Goal: Task Accomplishment & Management: Complete application form

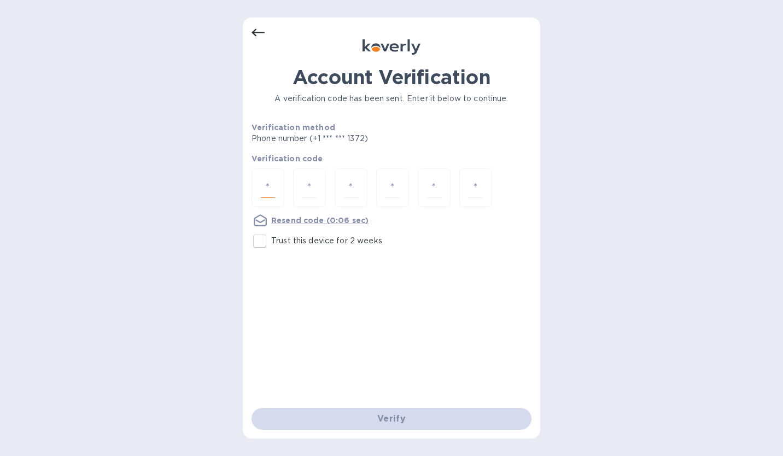
click at [265, 187] on input "number" at bounding box center [268, 188] width 14 height 20
type input "5"
type input "7"
type input "8"
type input "2"
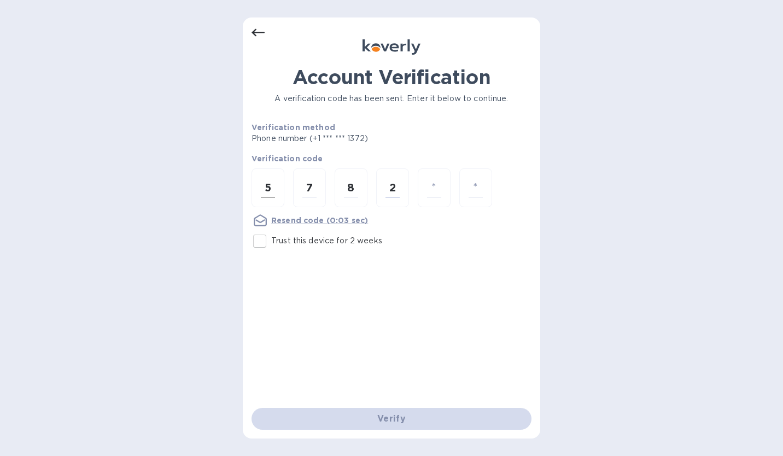
type input "1"
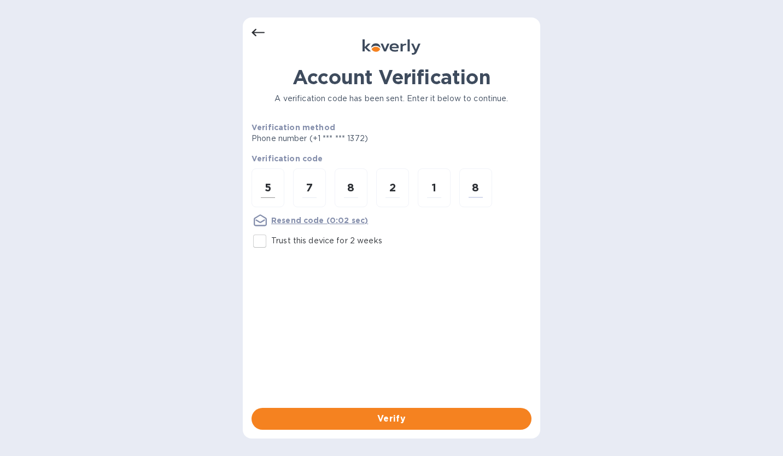
type input "8"
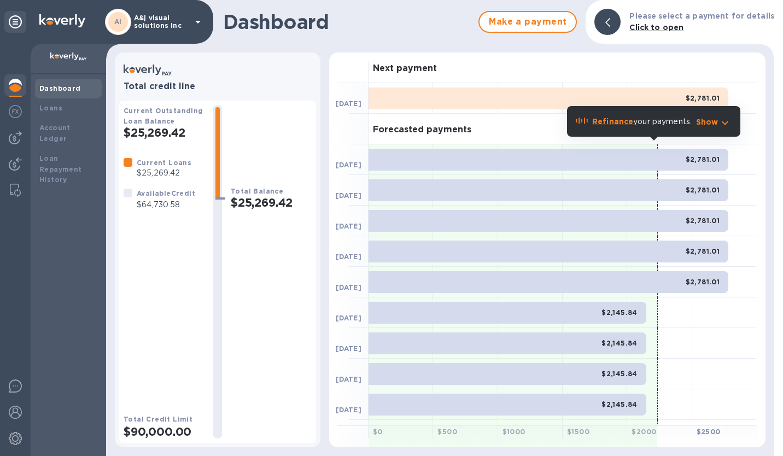
click at [9, 81] on img at bounding box center [15, 85] width 13 height 13
click at [18, 22] on icon at bounding box center [15, 21] width 13 height 13
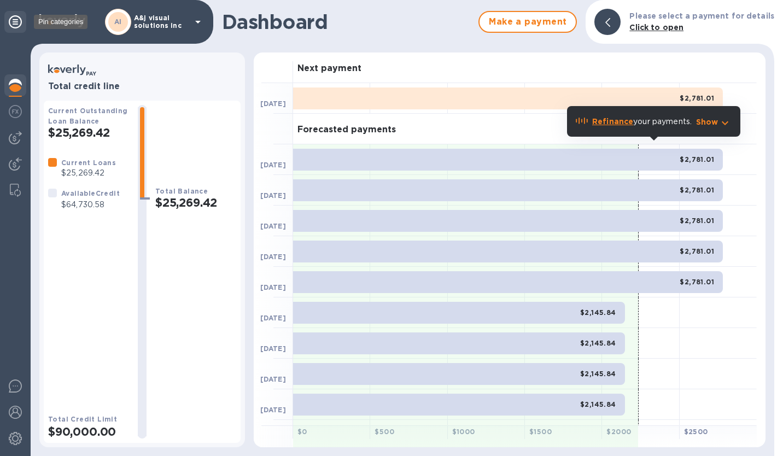
click at [18, 22] on icon at bounding box center [15, 21] width 13 height 13
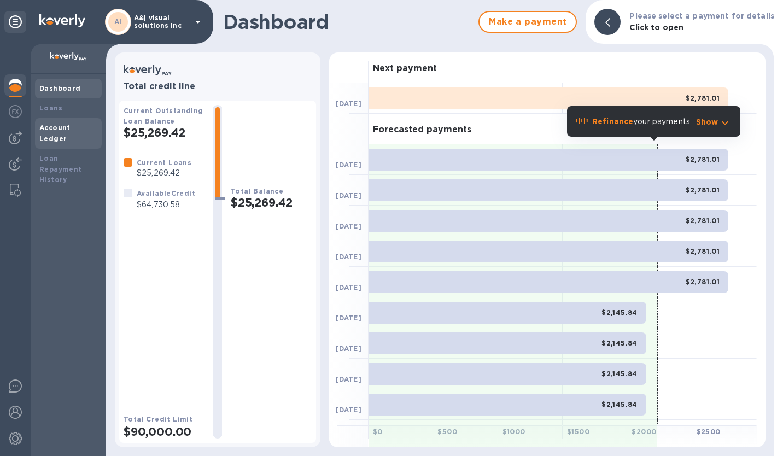
click at [71, 131] on b "Account Ledger" at bounding box center [54, 133] width 31 height 19
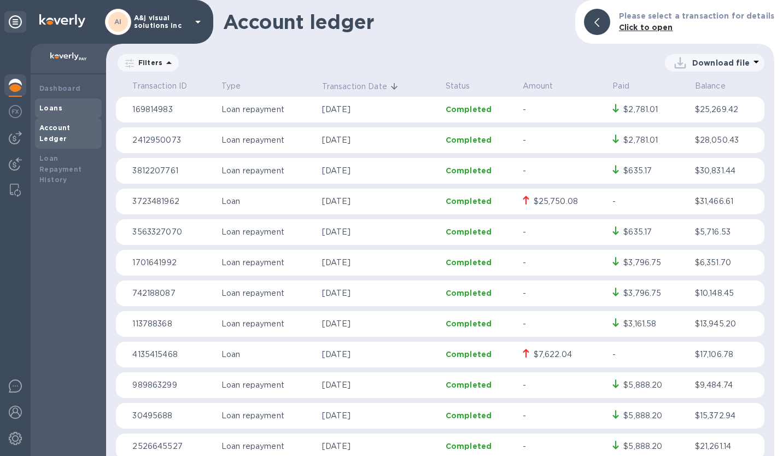
click at [50, 107] on b "Loans" at bounding box center [50, 108] width 23 height 8
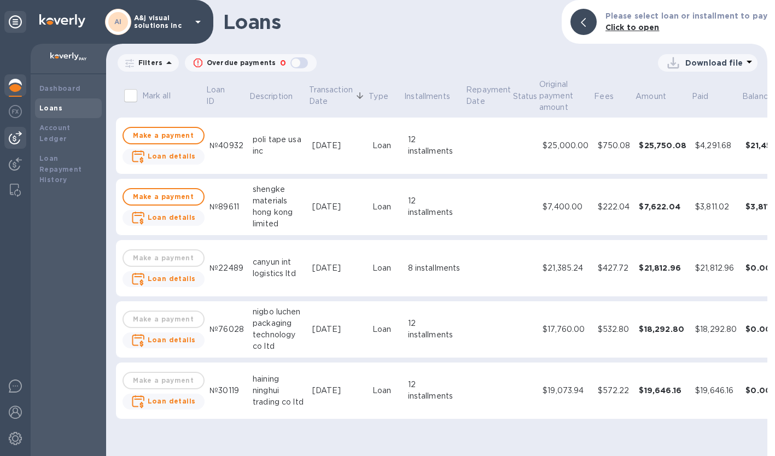
click at [15, 136] on img at bounding box center [15, 137] width 13 height 13
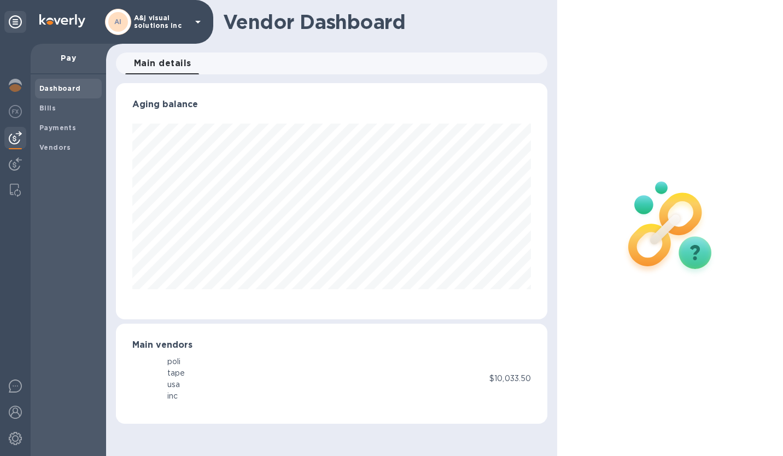
scroll to position [236, 431]
click at [55, 133] on div "Payments" at bounding box center [68, 128] width 67 height 20
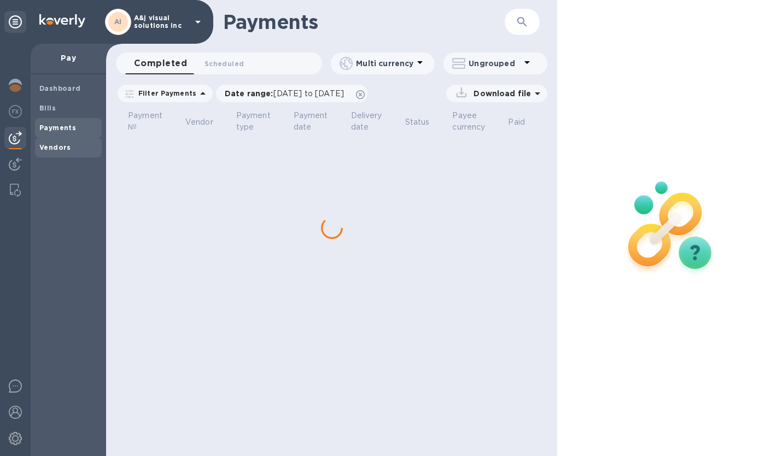
click at [55, 149] on b "Vendors" at bounding box center [55, 147] width 32 height 8
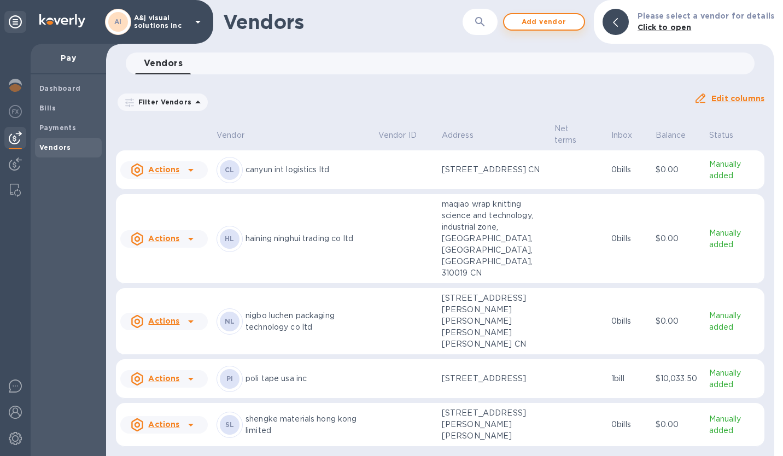
click at [546, 22] on span "Add vendor" at bounding box center [544, 21] width 62 height 13
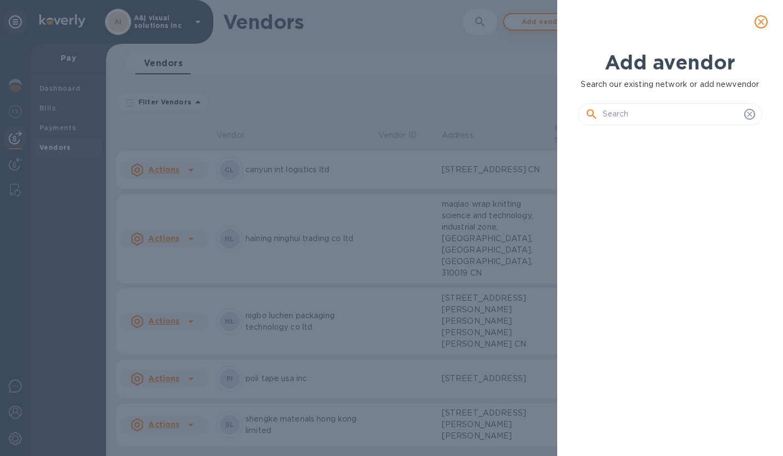
scroll to position [285, 189]
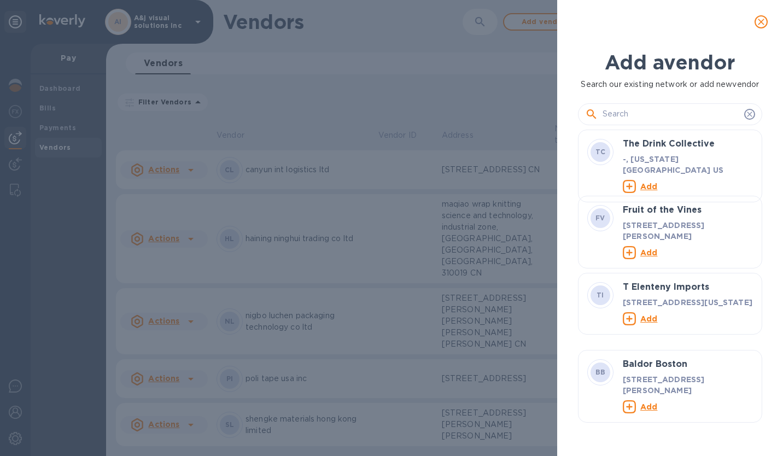
click at [616, 113] on input "text" at bounding box center [671, 114] width 137 height 16
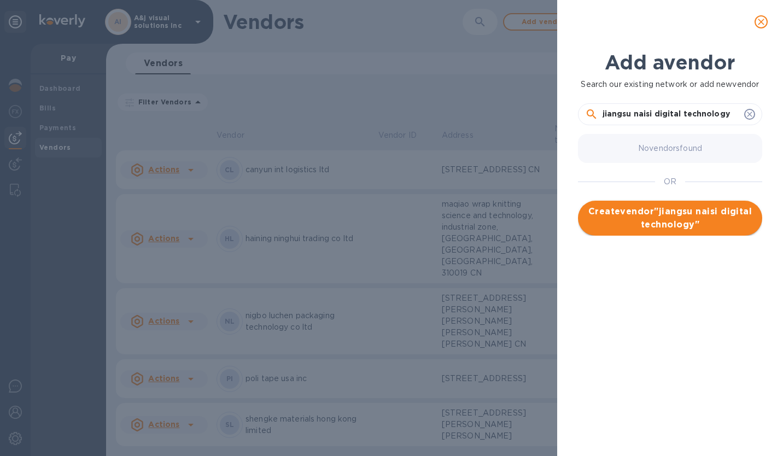
type input "jiangsu naisi digital technology"
click at [638, 217] on span "Create vendor " jiangsu naisi digital technology "" at bounding box center [670, 218] width 167 height 26
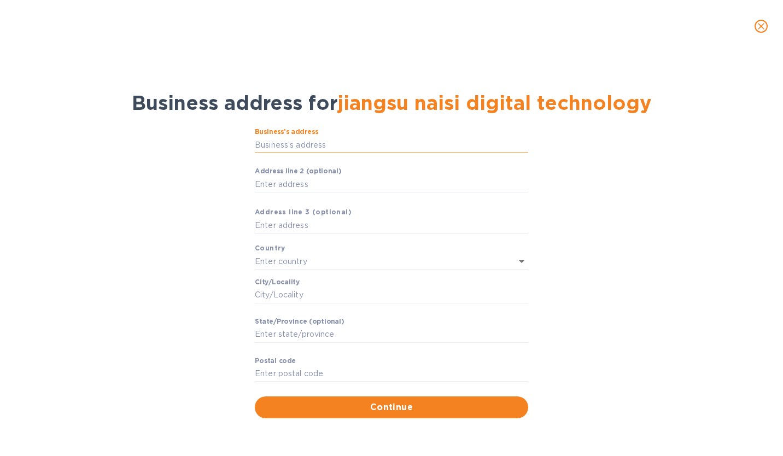
click at [320, 152] on input "Business’s аddress" at bounding box center [391, 145] width 273 height 16
click at [324, 147] on input "Business’s аddress" at bounding box center [391, 145] width 273 height 16
click at [289, 146] on input "Business’s аddress" at bounding box center [391, 145] width 273 height 16
click at [285, 141] on input "Business’s аddress" at bounding box center [391, 145] width 273 height 16
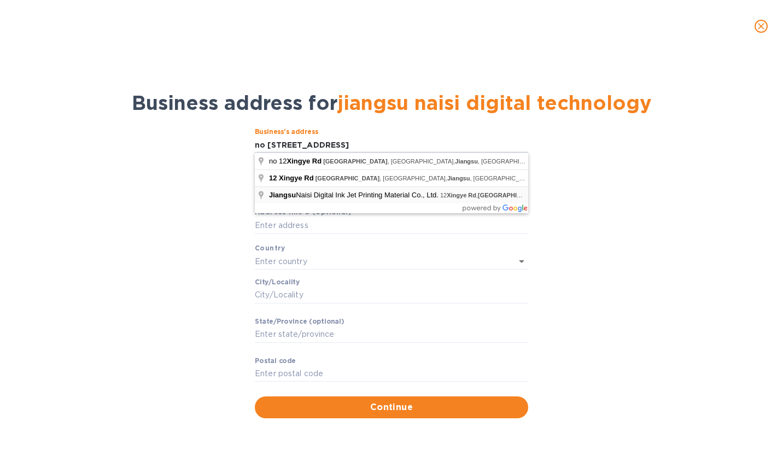
type input "12 [PERSON_NAME]"
type input "[GEOGRAPHIC_DATA]"
type input "[PERSON_NAME]"
type input "214527"
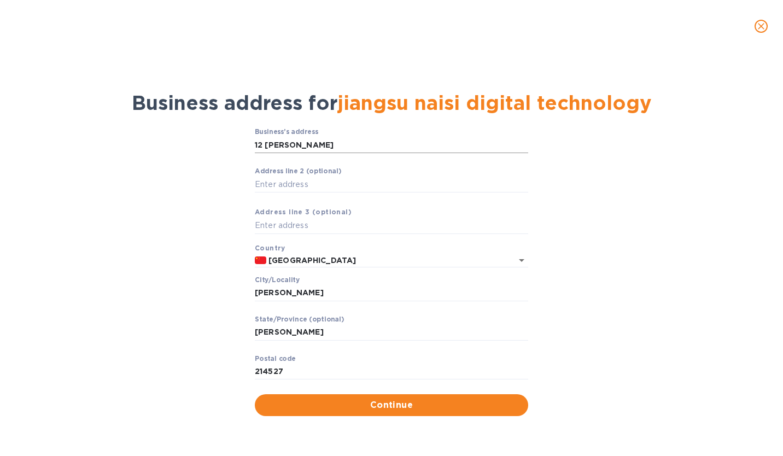
click at [318, 148] on input "12 [PERSON_NAME]" at bounding box center [391, 145] width 273 height 16
drag, startPoint x: 405, startPoint y: 140, endPoint x: 315, endPoint y: 142, distance: 90.2
click at [315, 142] on input "[STREET_ADDRESS]" at bounding box center [391, 145] width 273 height 16
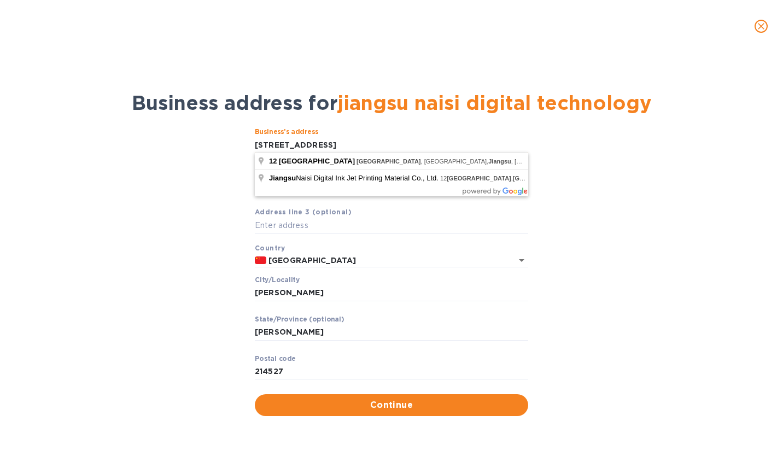
drag, startPoint x: 382, startPoint y: 138, endPoint x: 333, endPoint y: 141, distance: 49.3
click at [333, 141] on input "[STREET_ADDRESS]" at bounding box center [391, 145] width 273 height 16
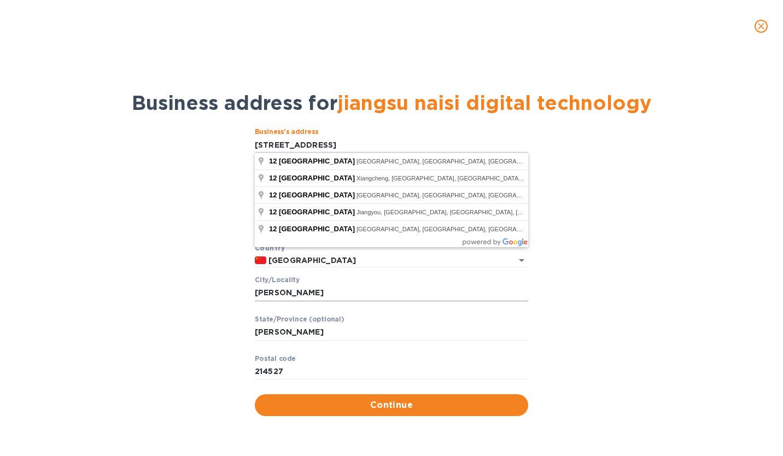
type input "[STREET_ADDRESS]"
click at [318, 290] on input "[PERSON_NAME]" at bounding box center [391, 293] width 273 height 16
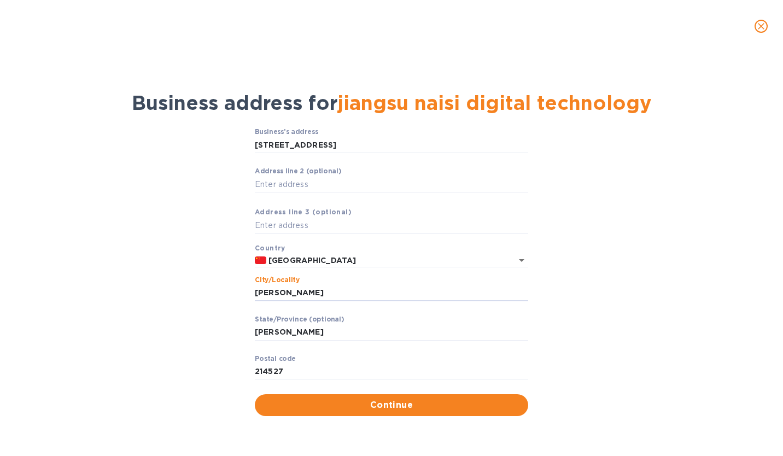
drag, startPoint x: 318, startPoint y: 290, endPoint x: 244, endPoint y: 286, distance: 74.5
click at [244, 286] on div "Business’s аddress 12 Xingye road ​ Аddress line 2 (optional) ​ Аddress line 3 …" at bounding box center [391, 271] width 755 height 301
type input "[GEOGRAPHIC_DATA]"
type input "jiangsu"
drag, startPoint x: 293, startPoint y: 376, endPoint x: 208, endPoint y: 373, distance: 84.8
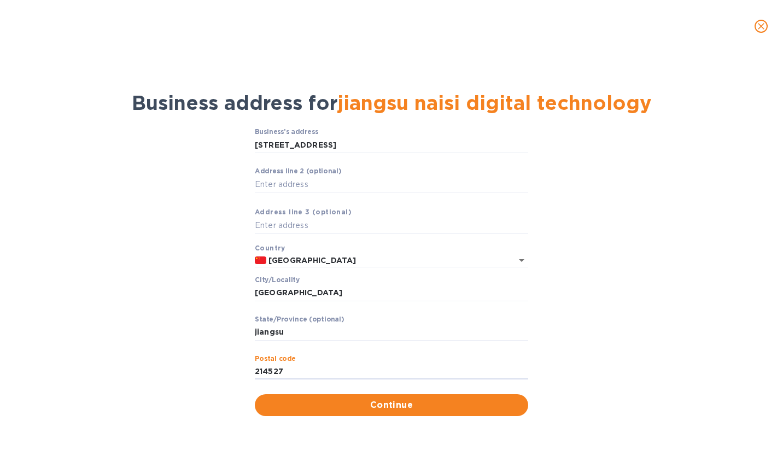
click at [208, 373] on div "Business’s аddress [STREET_ADDRESS] ​ Аddress line 2 (optional) ​ Аddress line …" at bounding box center [391, 271] width 755 height 301
click at [271, 399] on span "Continue" at bounding box center [392, 405] width 256 height 13
click at [262, 371] on input "Pоstal cоde" at bounding box center [391, 372] width 273 height 16
type input "214500"
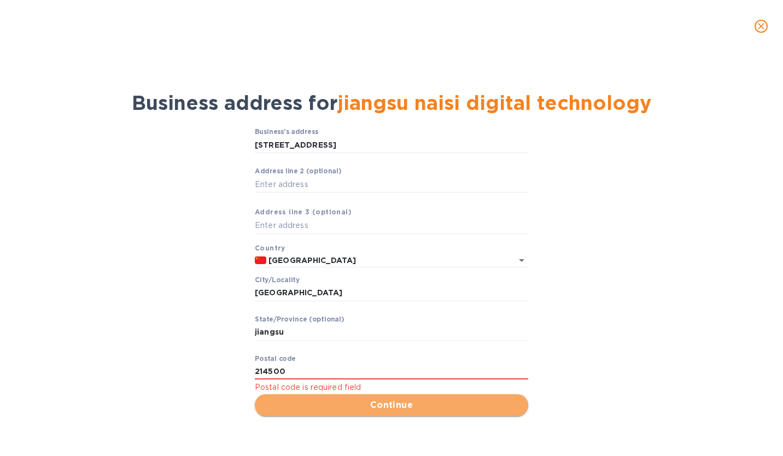
click at [329, 407] on span "Continue" at bounding box center [392, 405] width 256 height 13
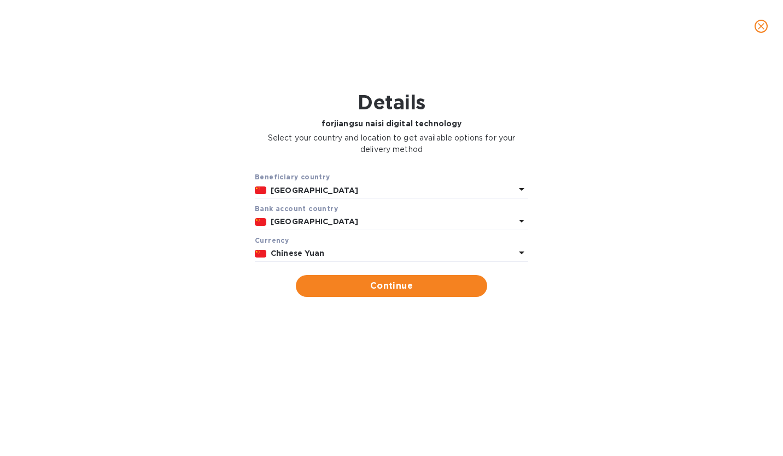
click at [355, 252] on p "Chinese Yuan" at bounding box center [393, 253] width 244 height 11
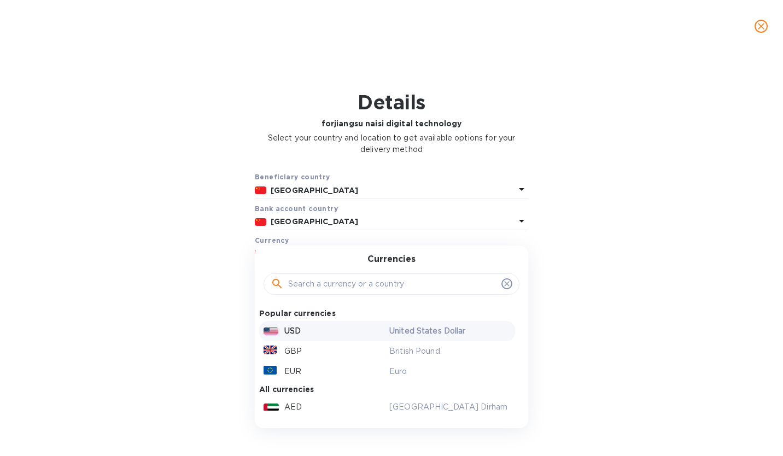
click at [312, 334] on div "USD" at bounding box center [324, 331] width 126 height 16
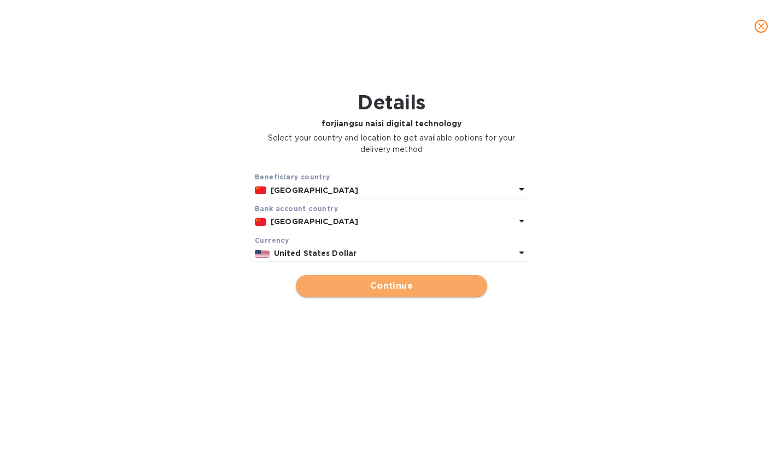
click at [348, 285] on span "Continue" at bounding box center [392, 285] width 174 height 13
type input "jiangsu naisi digital technology"
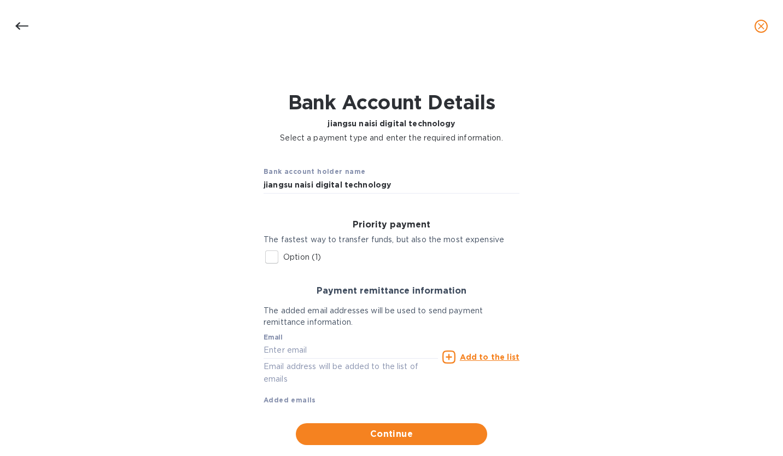
click at [270, 260] on input "Option (1)" at bounding box center [271, 257] width 23 height 23
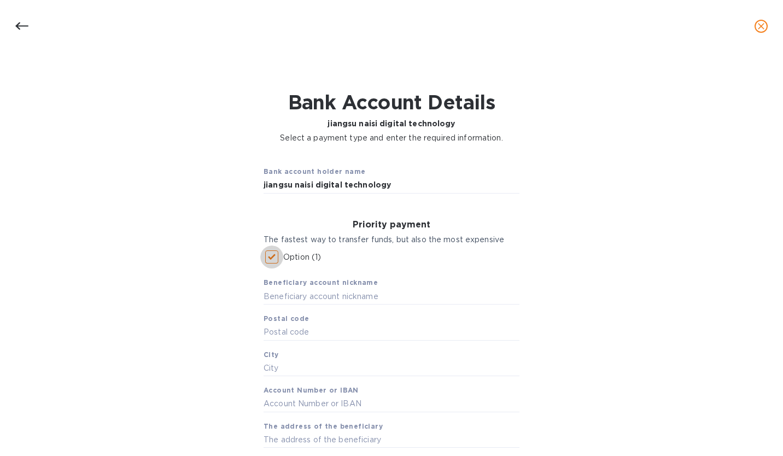
click at [270, 260] on input "Option (1)" at bounding box center [271, 257] width 23 height 23
checkbox input "false"
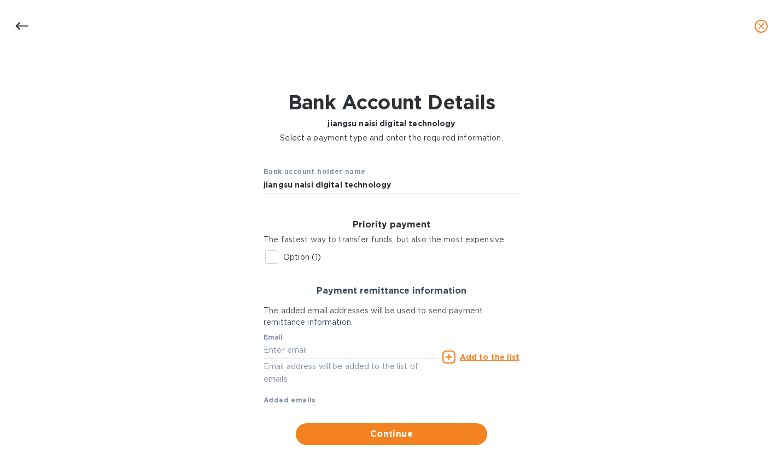
scroll to position [24, 0]
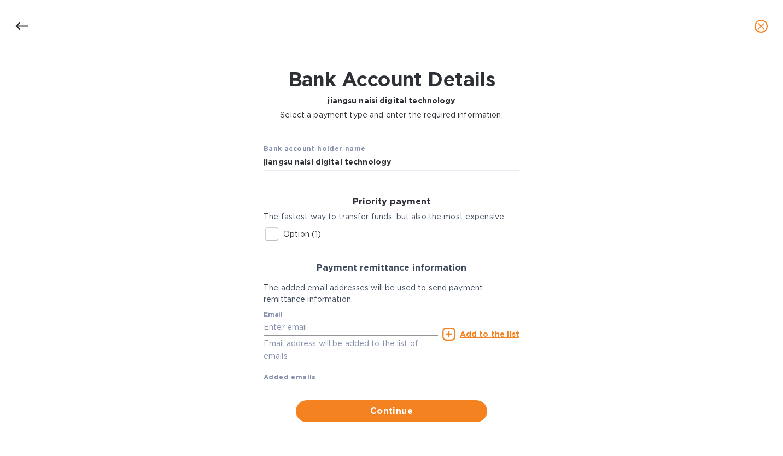
click at [280, 330] on input "text" at bounding box center [351, 327] width 174 height 16
type input "[EMAIL_ADDRESS][DOMAIN_NAME]"
type input "11230"
click at [381, 412] on span "Continue" at bounding box center [392, 411] width 174 height 13
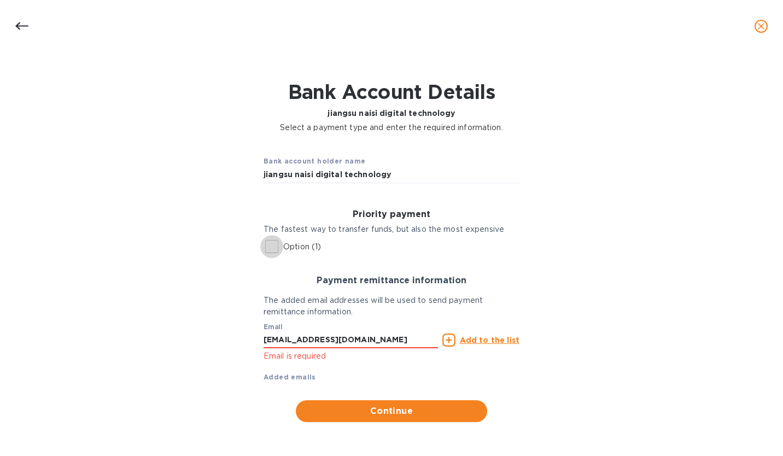
click at [270, 243] on input "Option (1)" at bounding box center [271, 246] width 23 height 23
checkbox input "true"
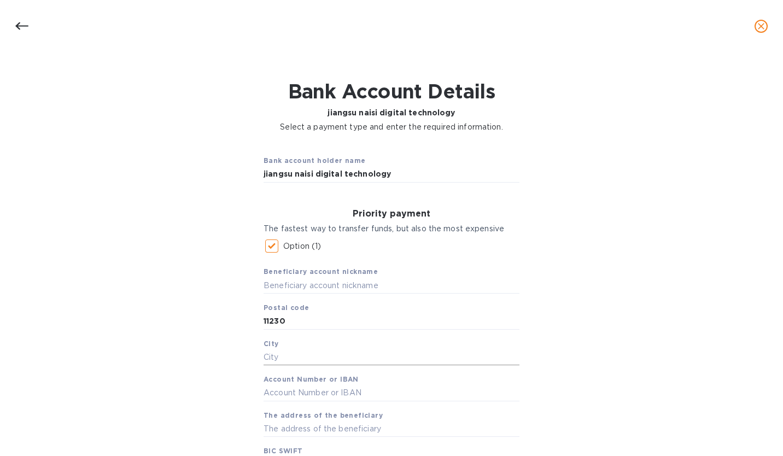
click at [308, 359] on input "text" at bounding box center [392, 357] width 256 height 16
drag, startPoint x: 307, startPoint y: 325, endPoint x: 247, endPoint y: 323, distance: 60.7
click at [247, 323] on div "Bank account holder name jiangsu naisi digital technology Priority payment The …" at bounding box center [391, 391] width 755 height 504
click at [281, 287] on input "text" at bounding box center [392, 285] width 256 height 16
type input "naisi"
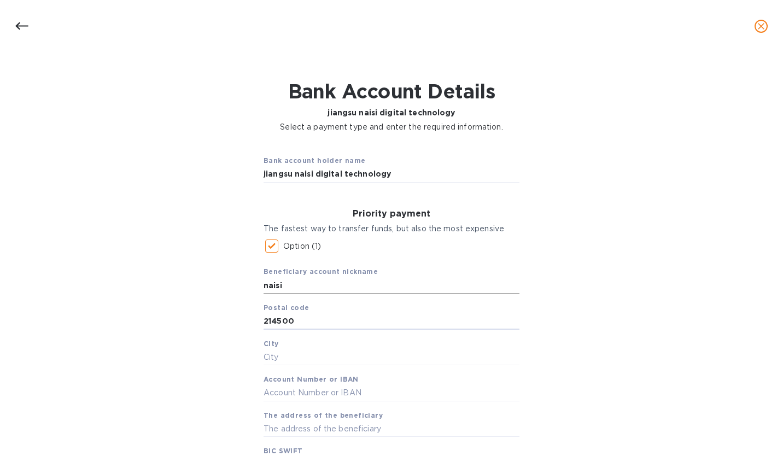
type input "214500"
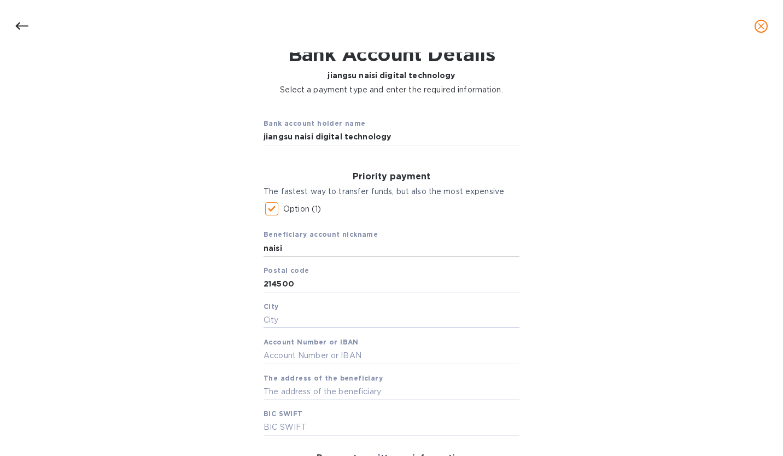
scroll to position [50, 0]
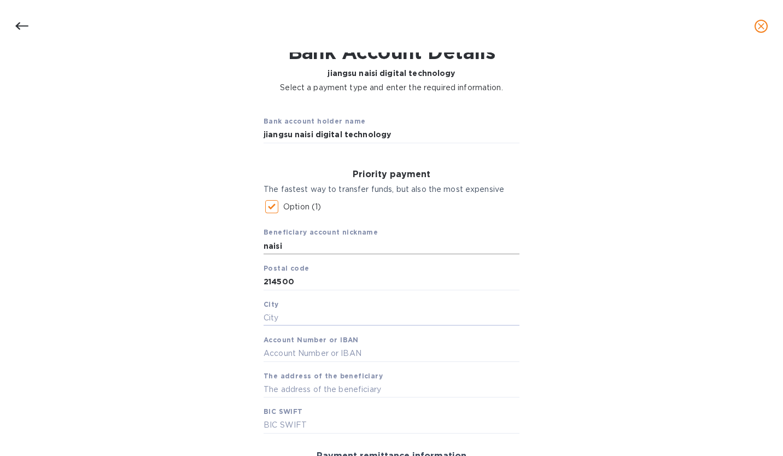
click at [328, 246] on input "naisi" at bounding box center [392, 246] width 256 height 16
click at [282, 324] on input "text" at bounding box center [392, 318] width 256 height 16
type input "JINGJIANG"
click at [282, 357] on input "text" at bounding box center [392, 354] width 256 height 16
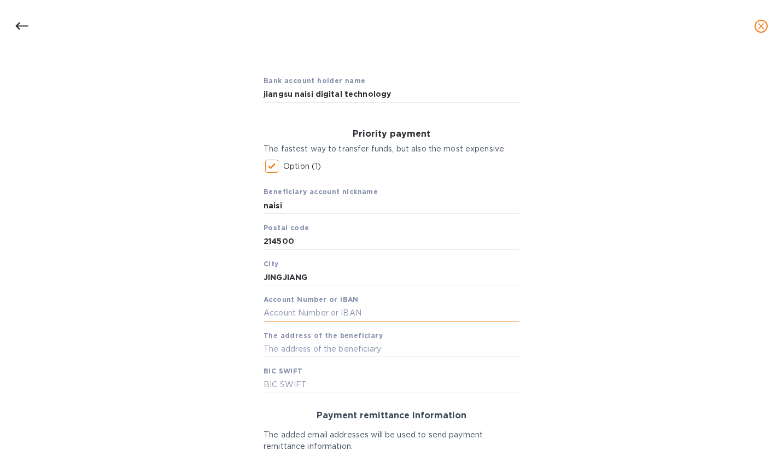
scroll to position [91, 0]
type input "532660874022"
click at [294, 381] on input "text" at bounding box center [392, 384] width 256 height 16
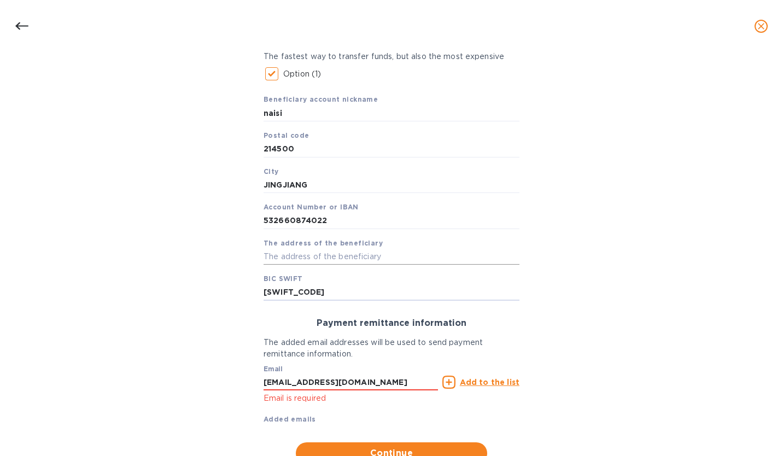
scroll to position [226, 0]
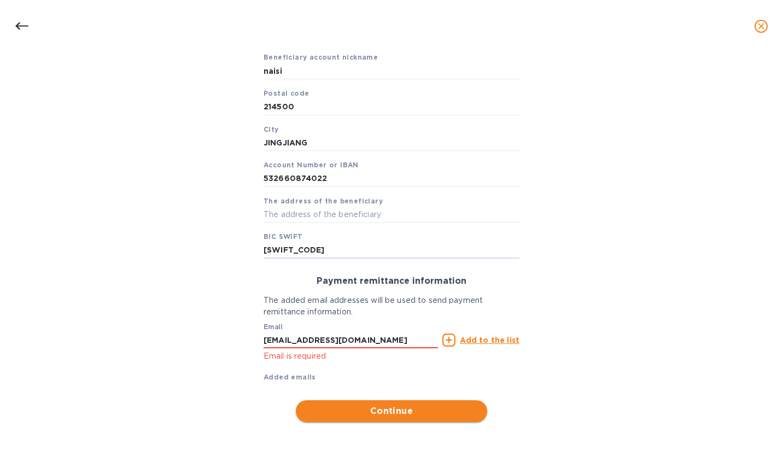
type input "[SWIFT_CODE]"
click at [380, 408] on span "Continue" at bounding box center [392, 411] width 174 height 13
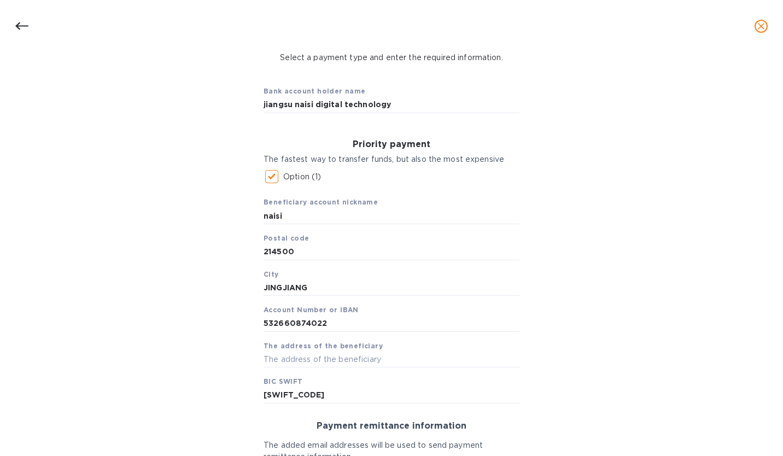
scroll to position [85, 0]
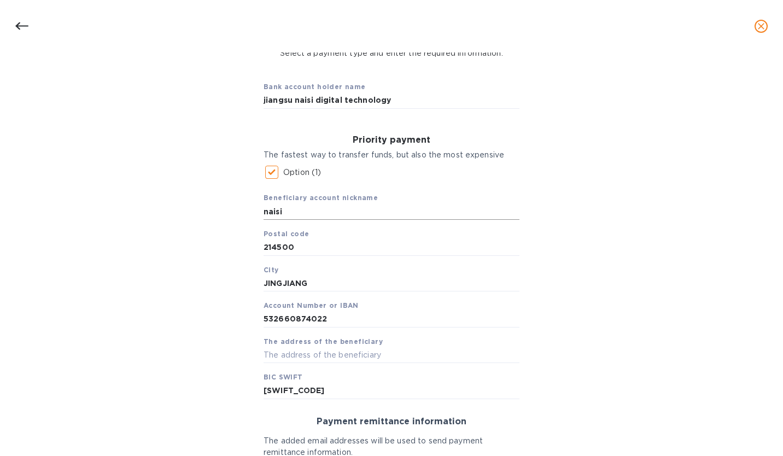
click at [283, 213] on input "naisi" at bounding box center [392, 211] width 256 height 16
